Goal: Use online tool/utility

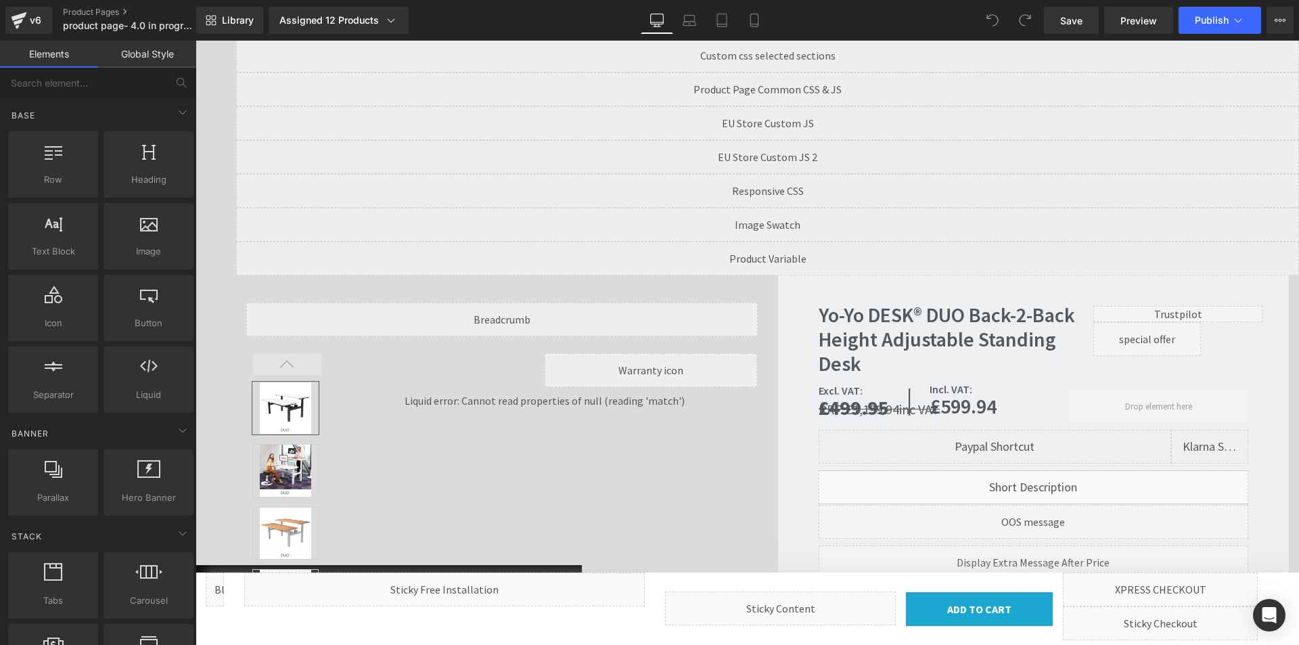
scroll to position [181, 0]
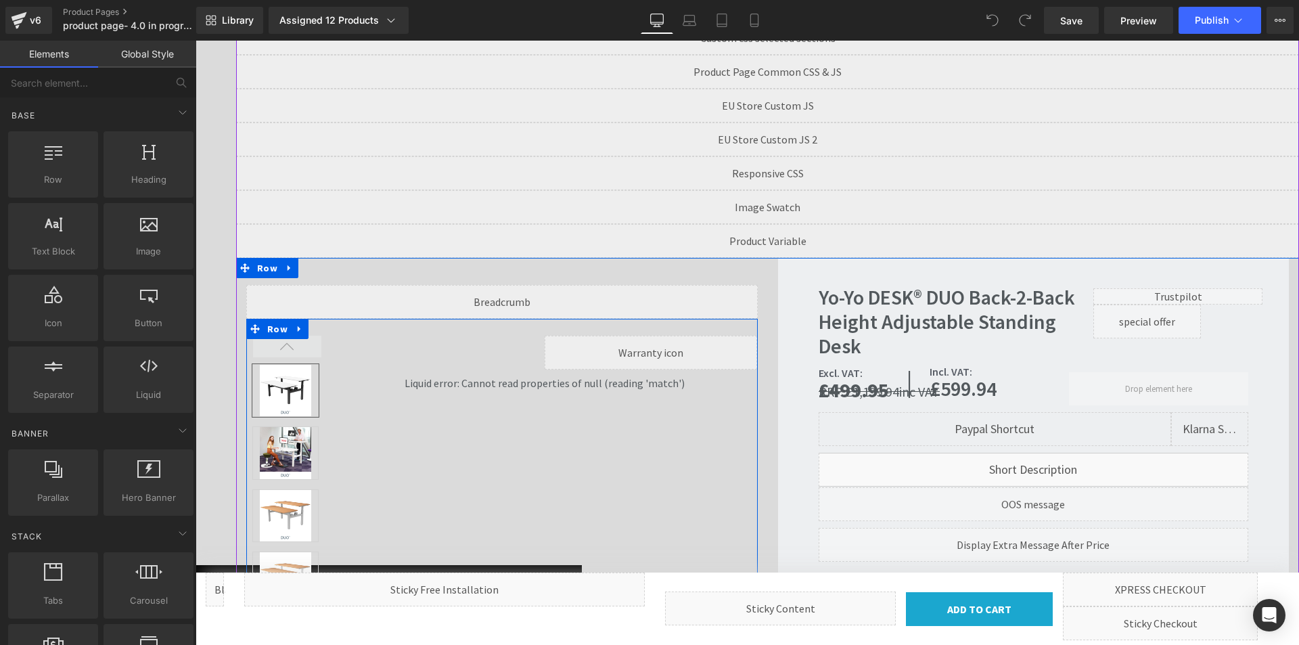
click at [497, 401] on div at bounding box center [501, 499] width 511 height 361
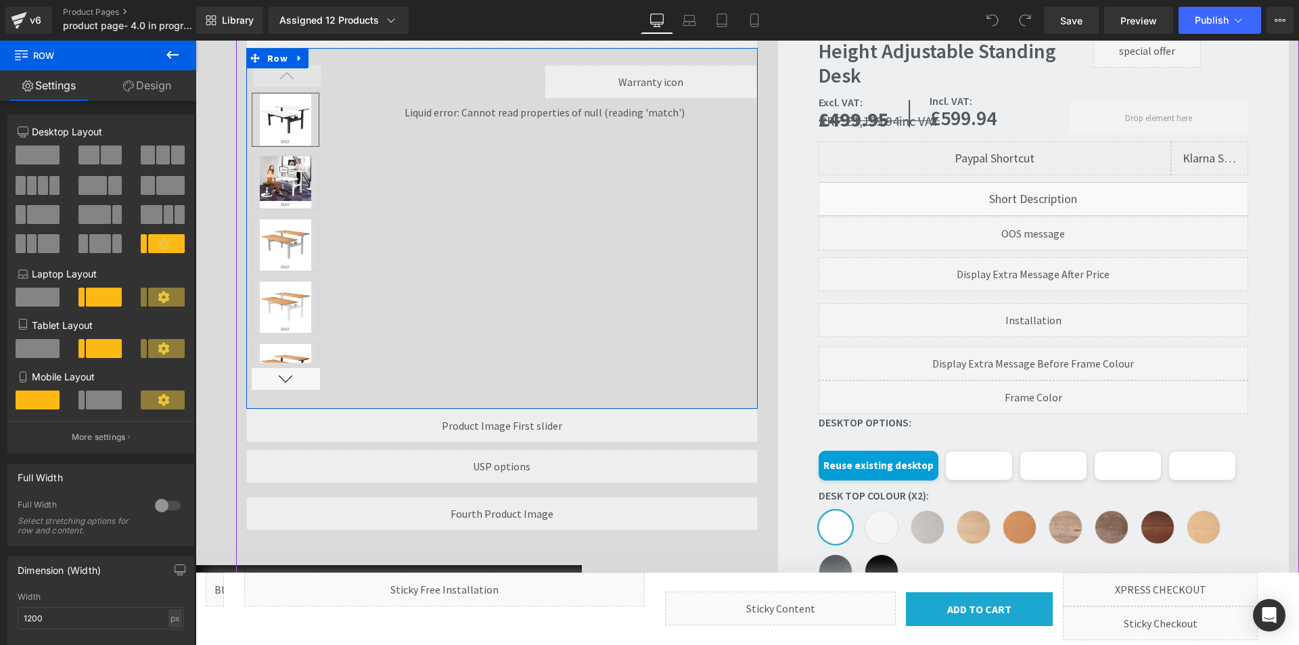
scroll to position [271, 0]
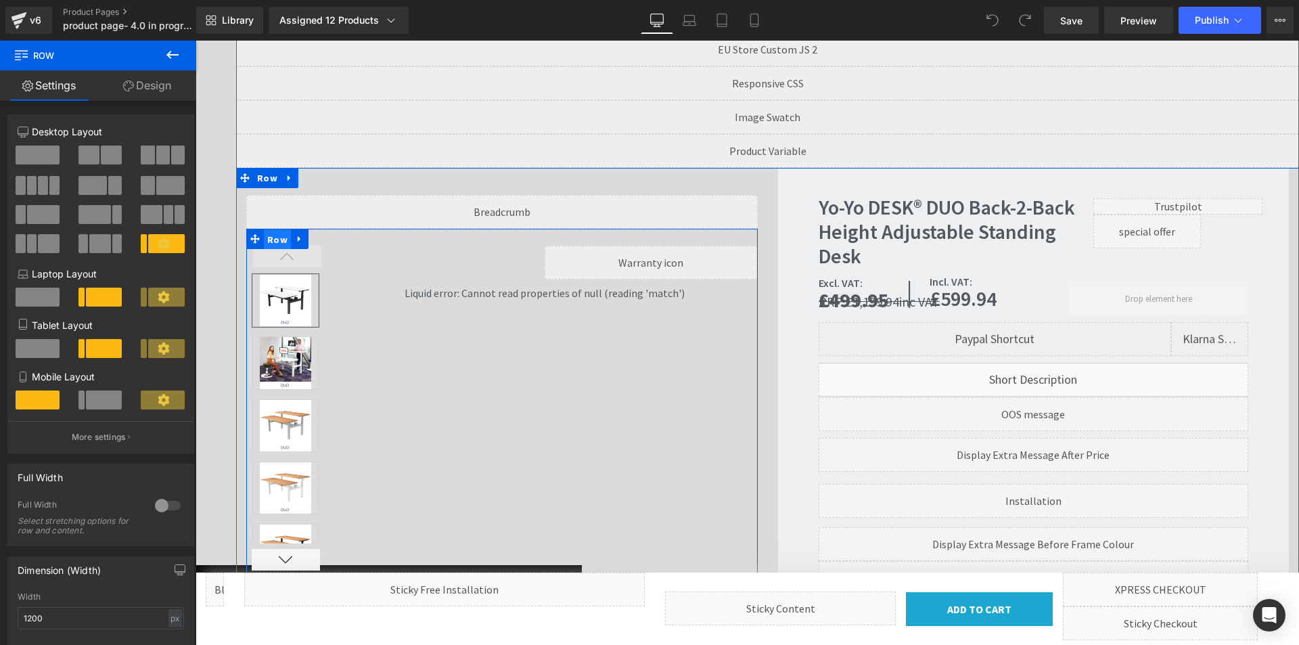
click at [284, 238] on span "Row" at bounding box center [277, 239] width 27 height 20
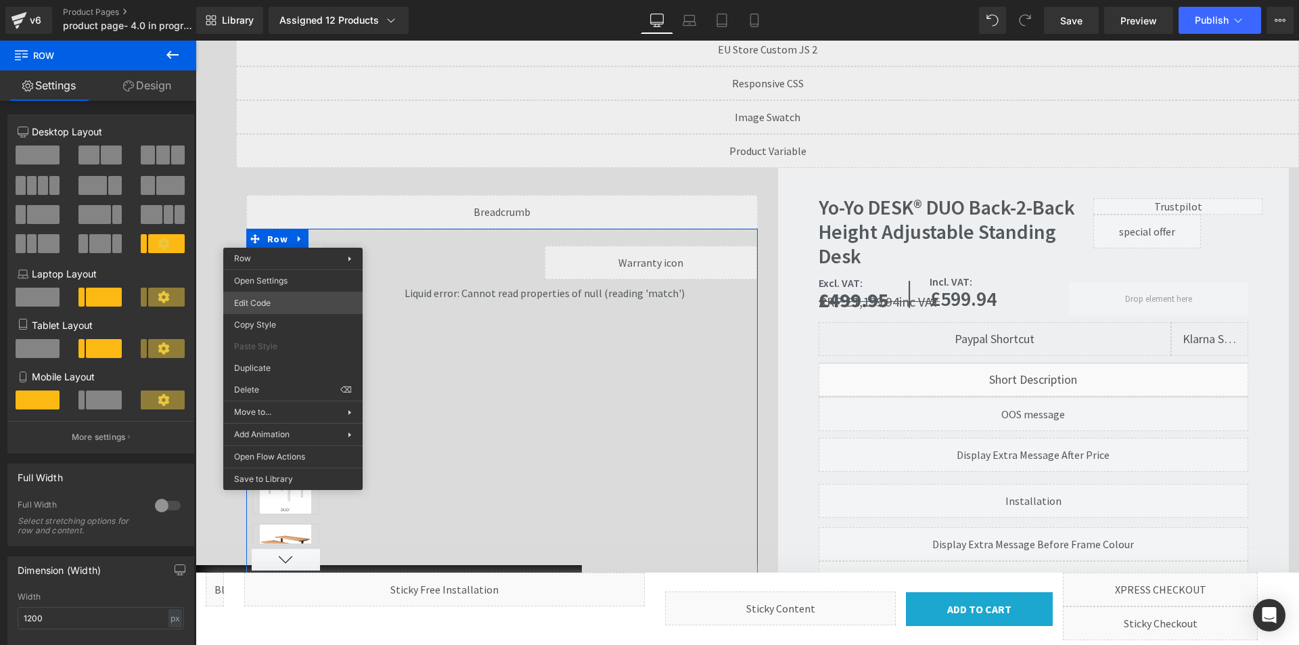
click at [302, 0] on div "Row You are previewing how the will restyle your page. You can not edit Element…" at bounding box center [649, 0] width 1299 height 0
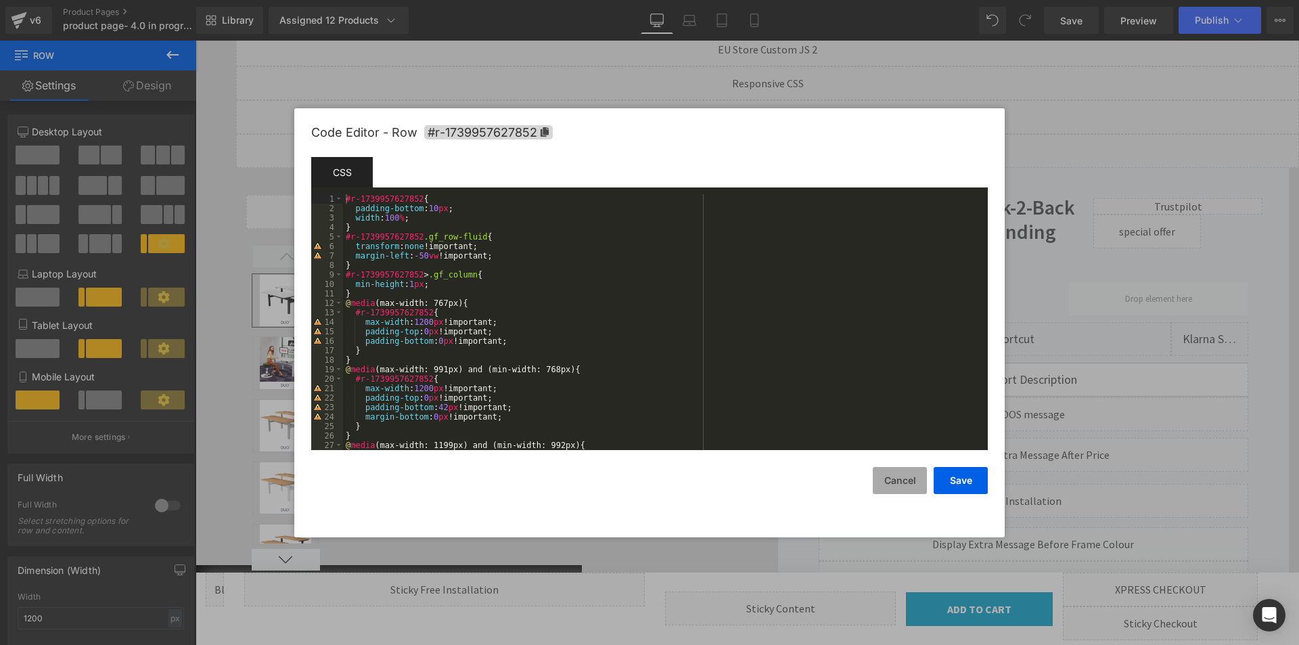
click at [898, 482] on button "Cancel" at bounding box center [900, 480] width 54 height 27
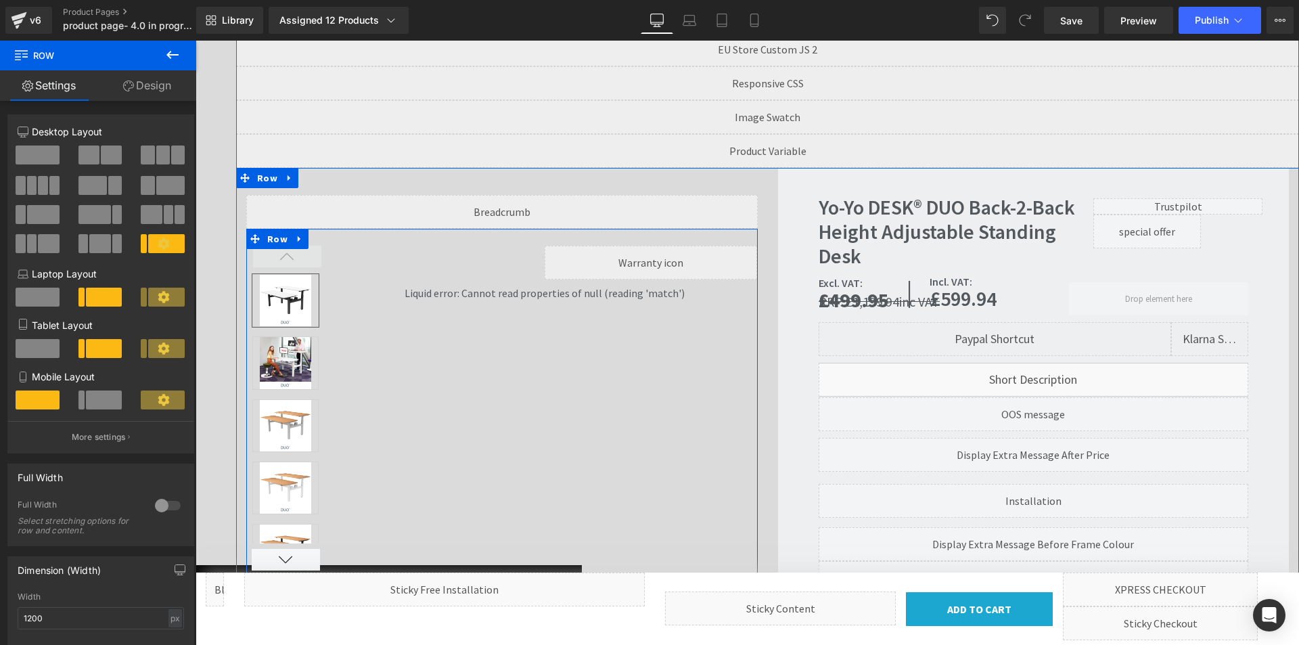
click at [538, 354] on div at bounding box center [501, 409] width 511 height 361
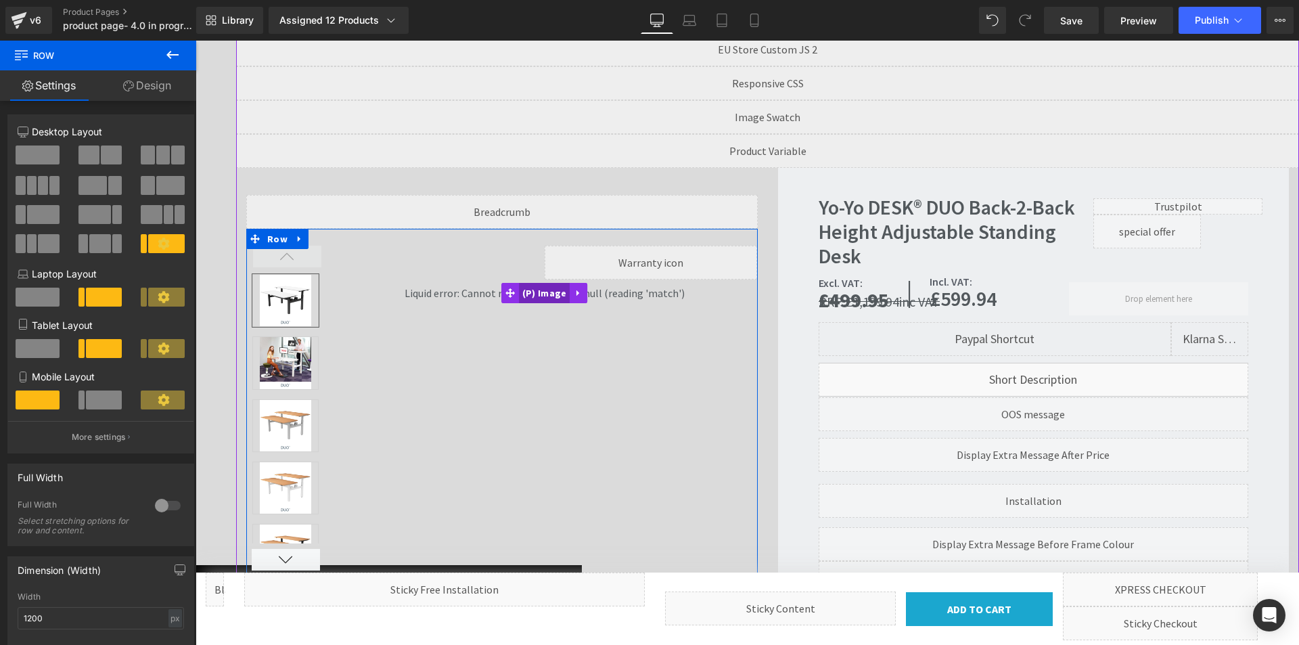
click at [548, 294] on span "(P) Image" at bounding box center [544, 293] width 51 height 20
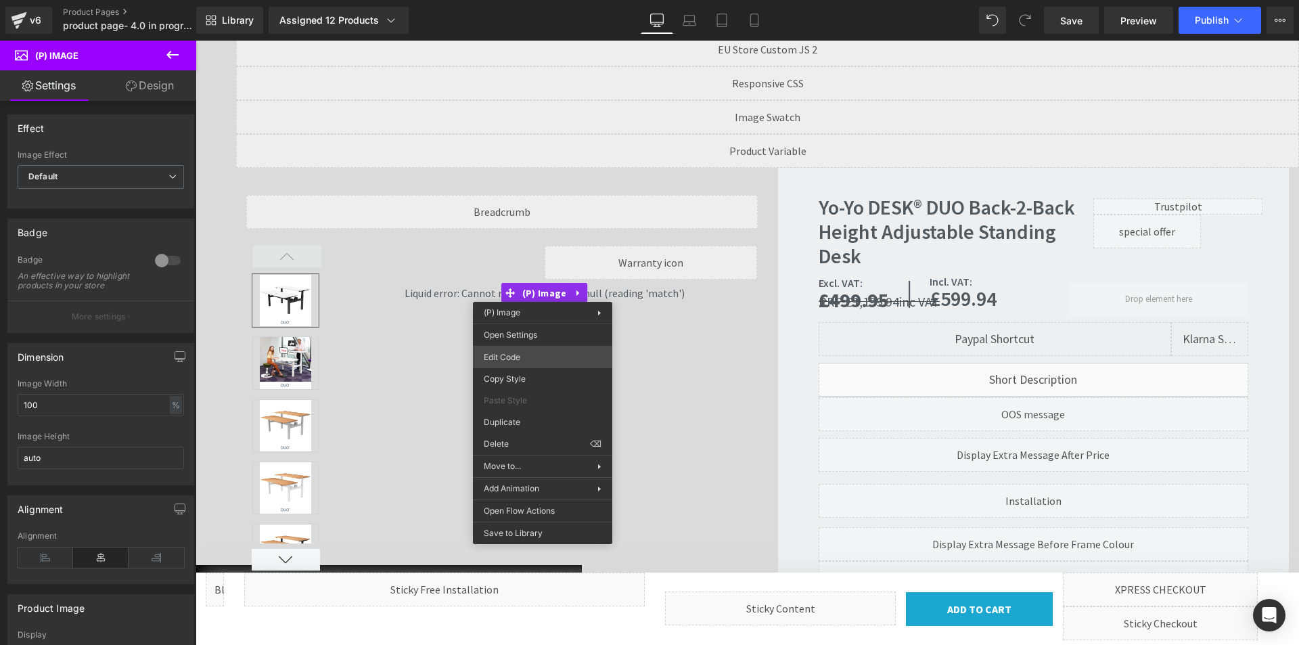
click at [532, 0] on div "(P) Image You are previewing how the will restyle your page. You can not edit E…" at bounding box center [649, 0] width 1299 height 0
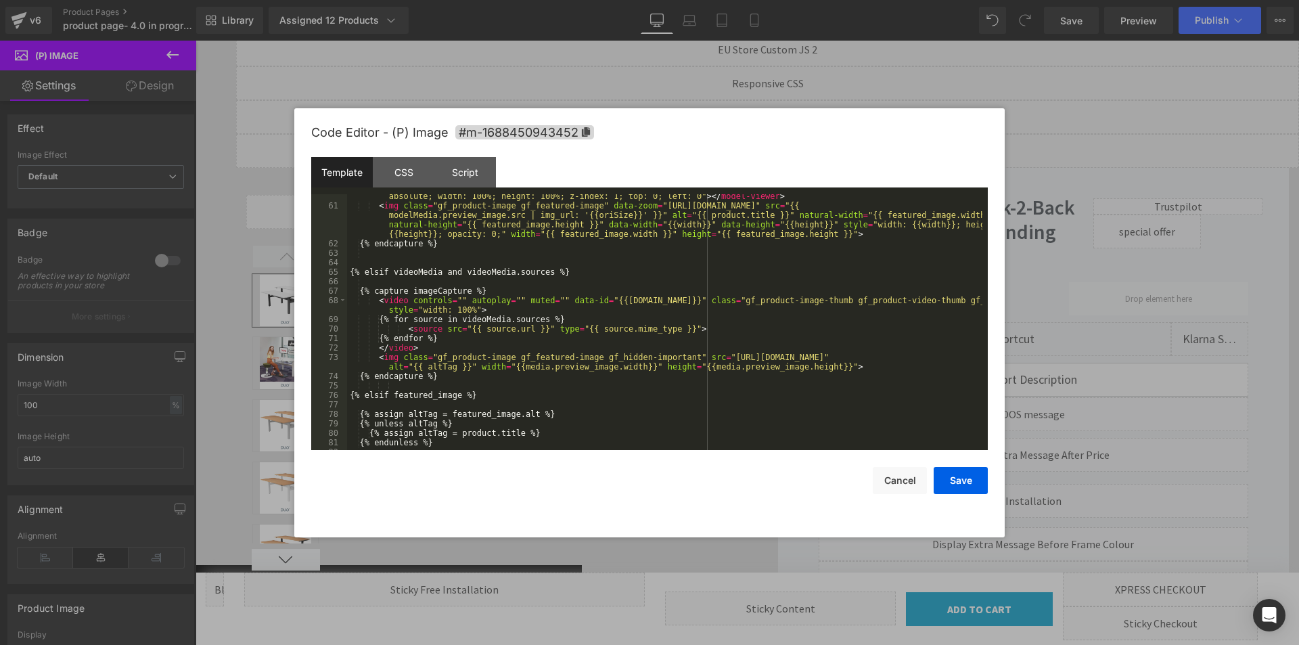
scroll to position [609, 0]
